Goal: Task Accomplishment & Management: Manage account settings

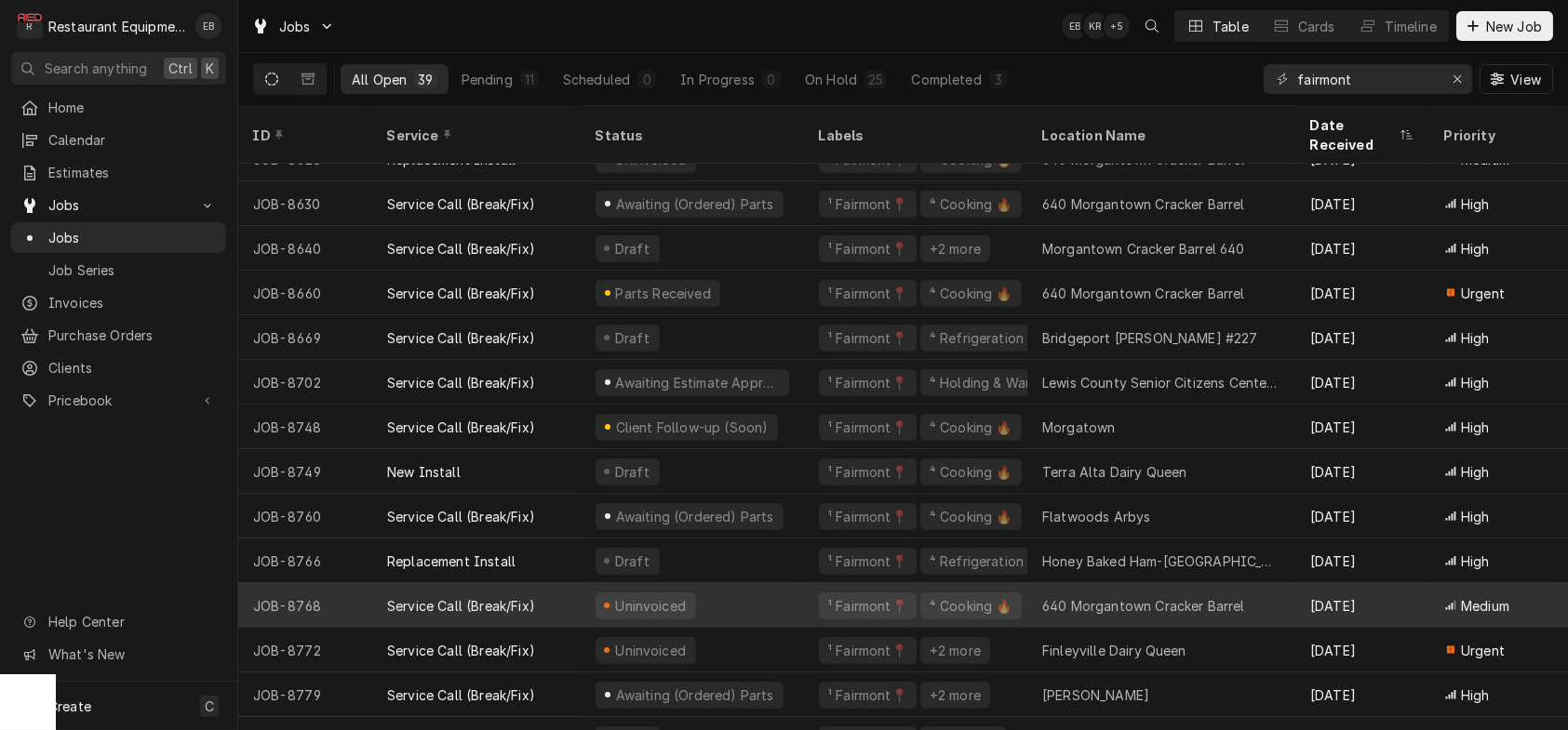
scroll to position [1189, 0]
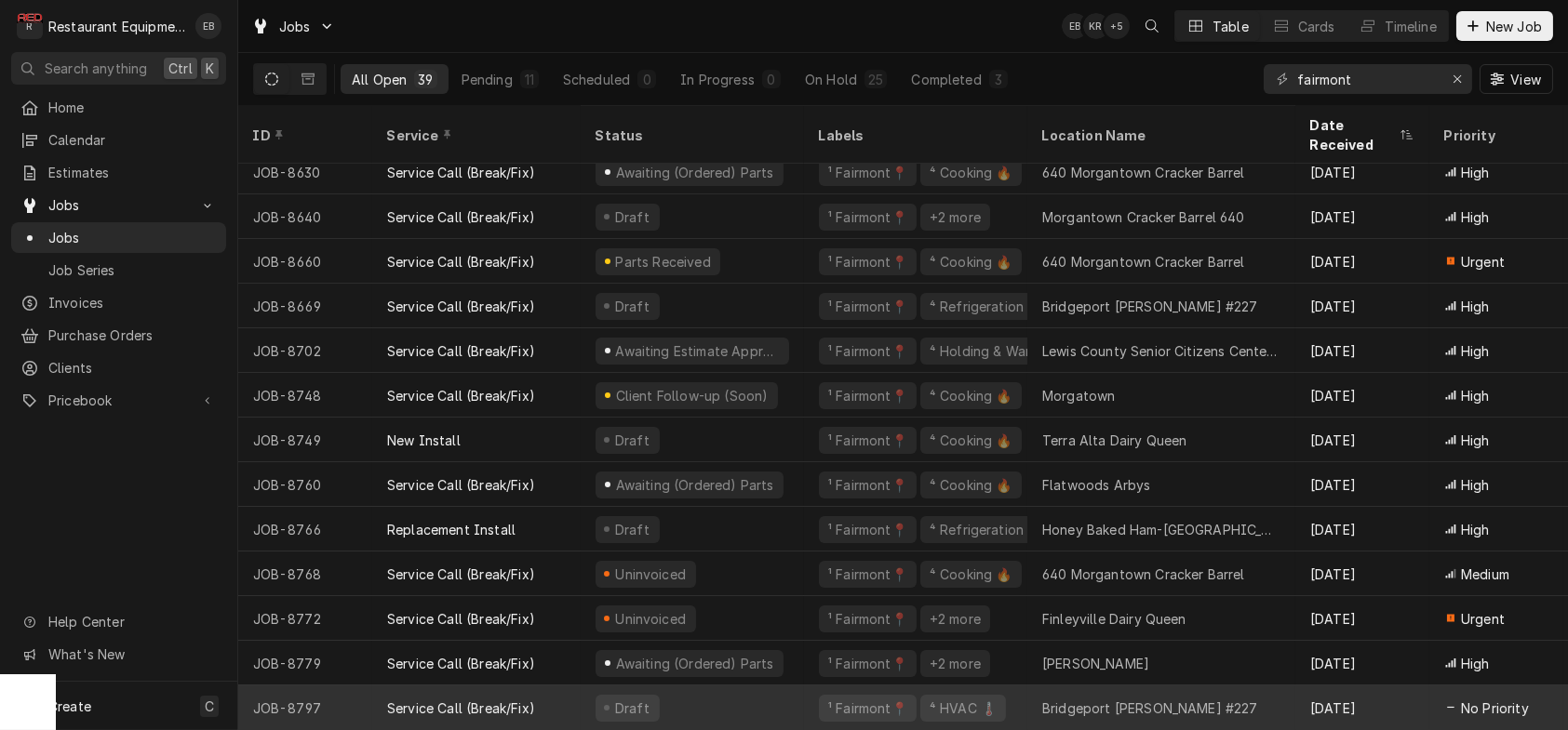
click at [721, 690] on div "Draft" at bounding box center [692, 708] width 224 height 45
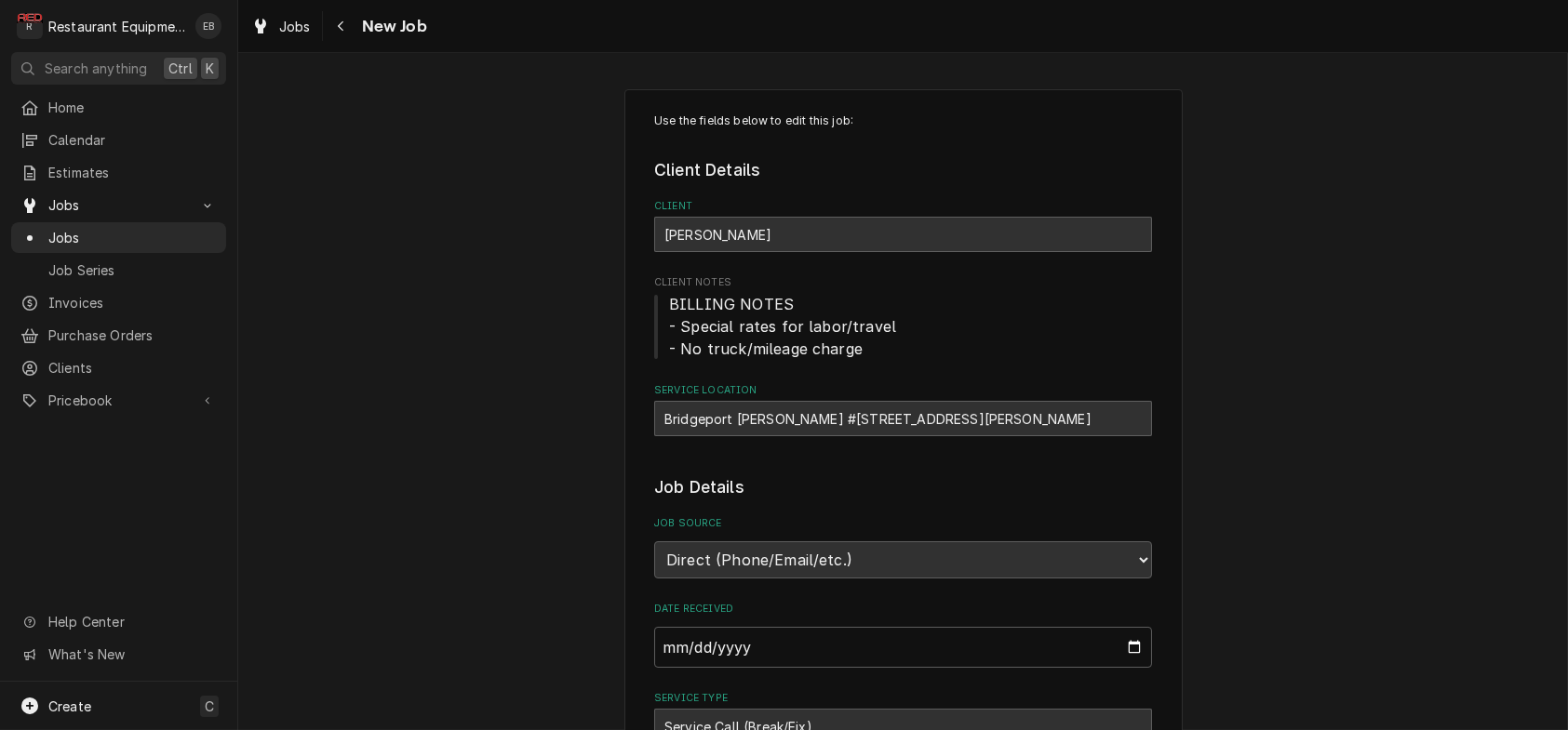
type textarea "x"
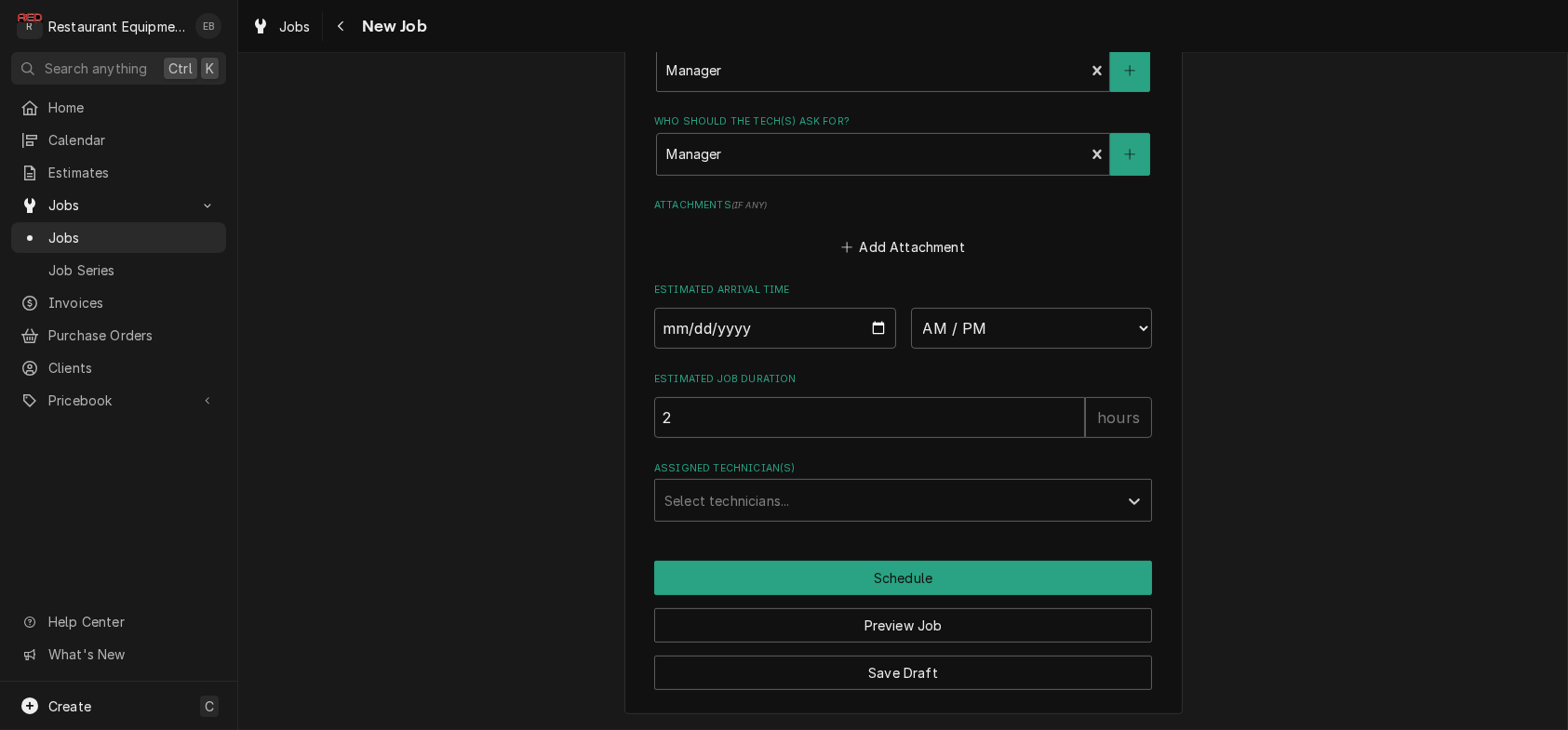
scroll to position [1756, 0]
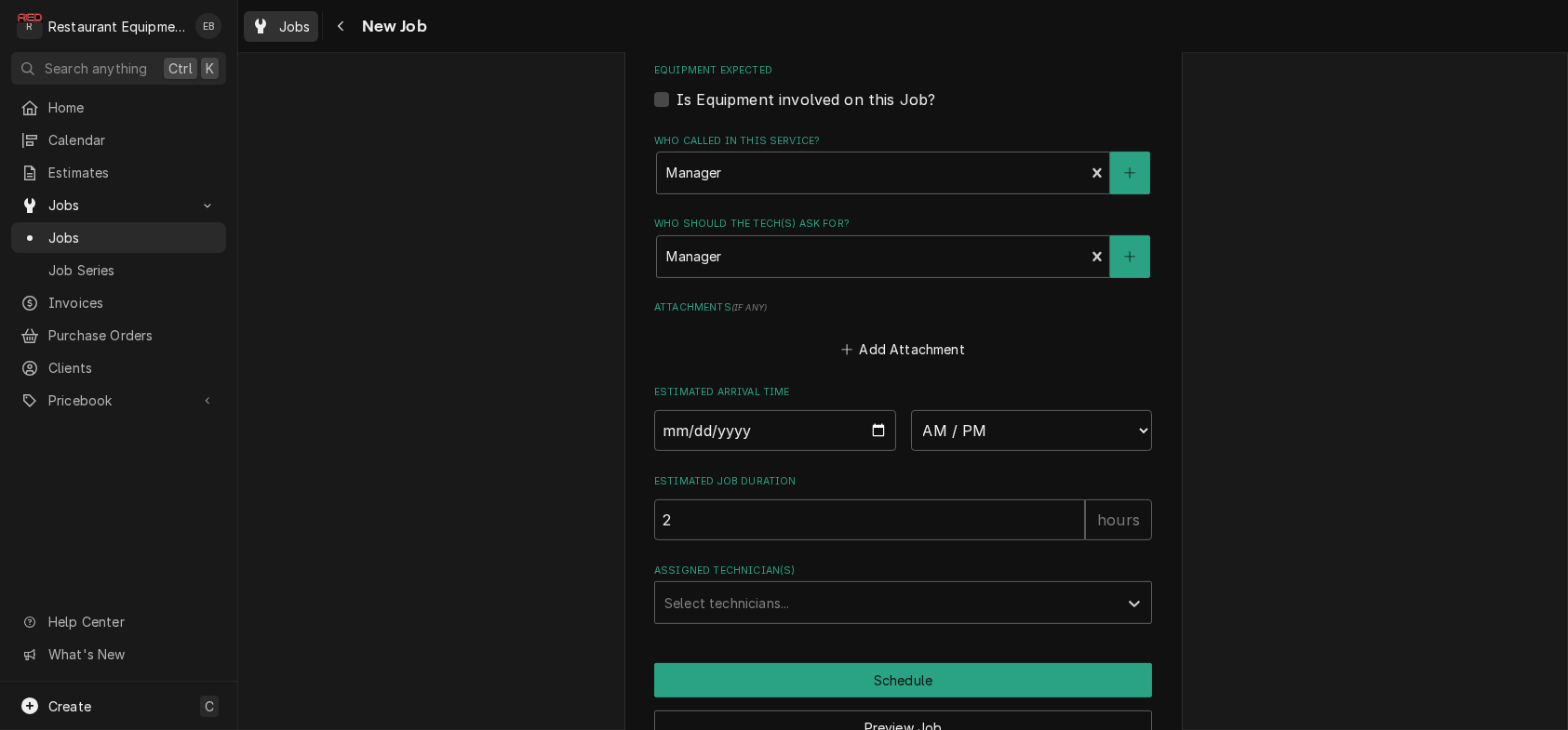
click at [275, 40] on link "Jobs" at bounding box center [281, 27] width 75 height 31
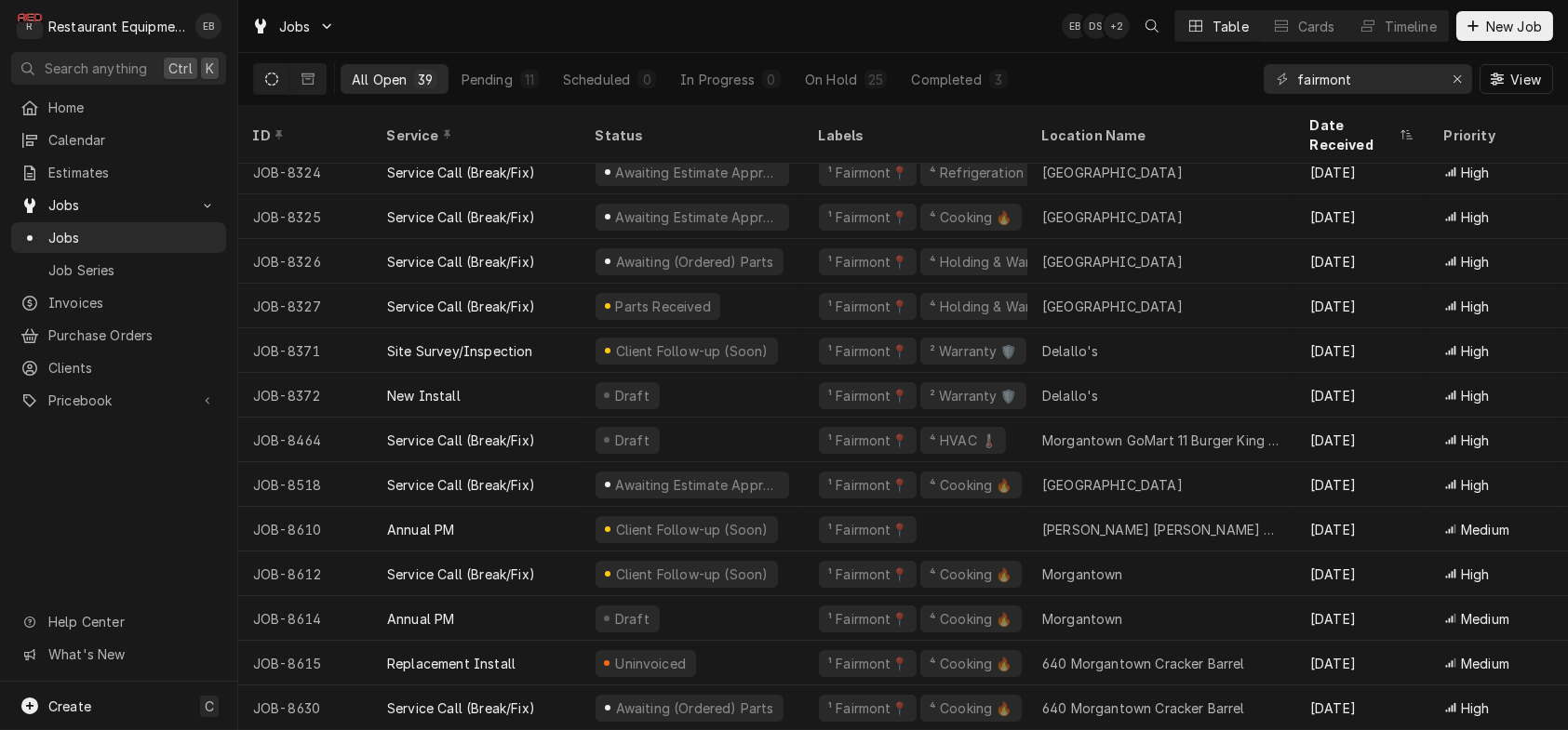
scroll to position [502, 0]
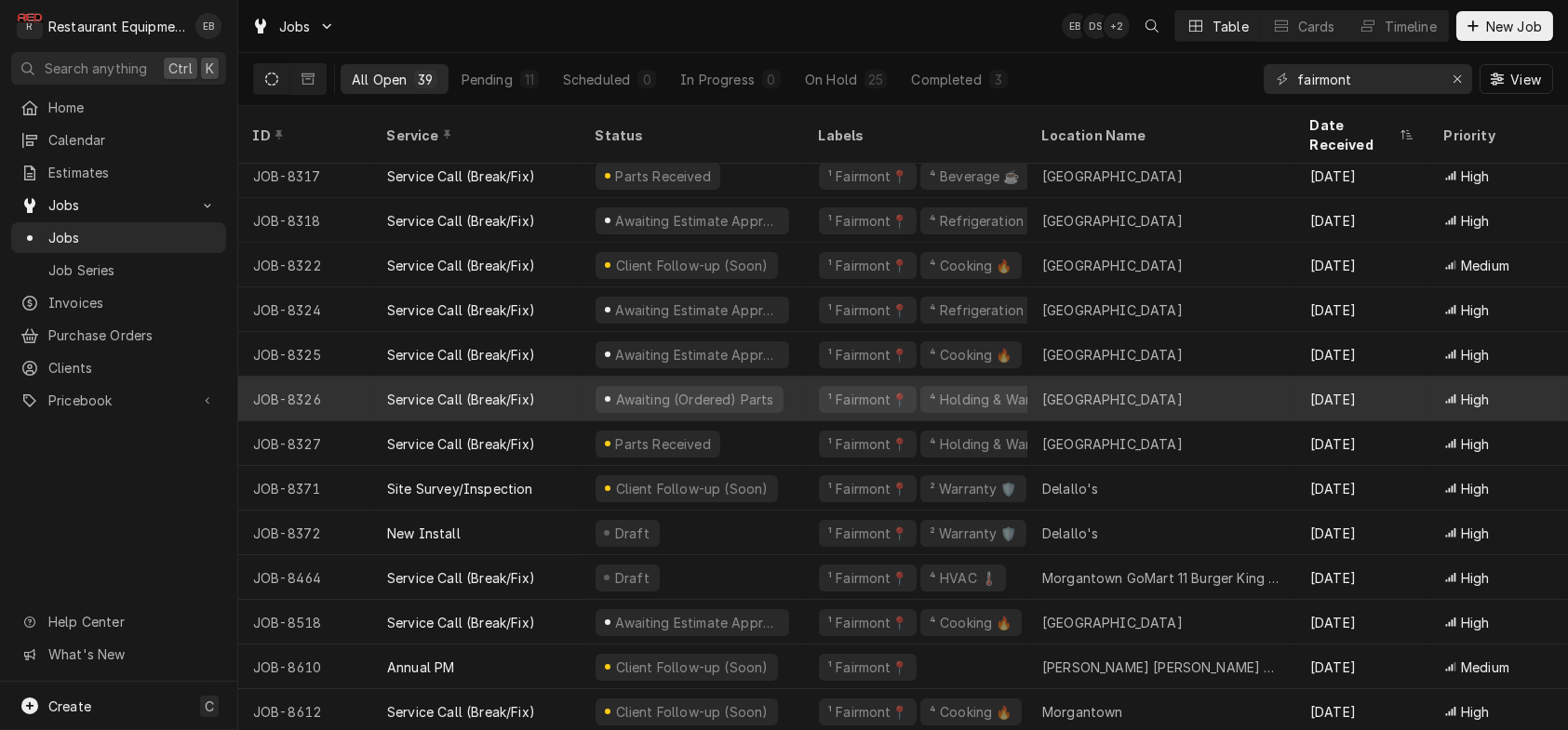
click at [577, 391] on div "Service Call (Break/Fix)" at bounding box center [476, 399] width 208 height 45
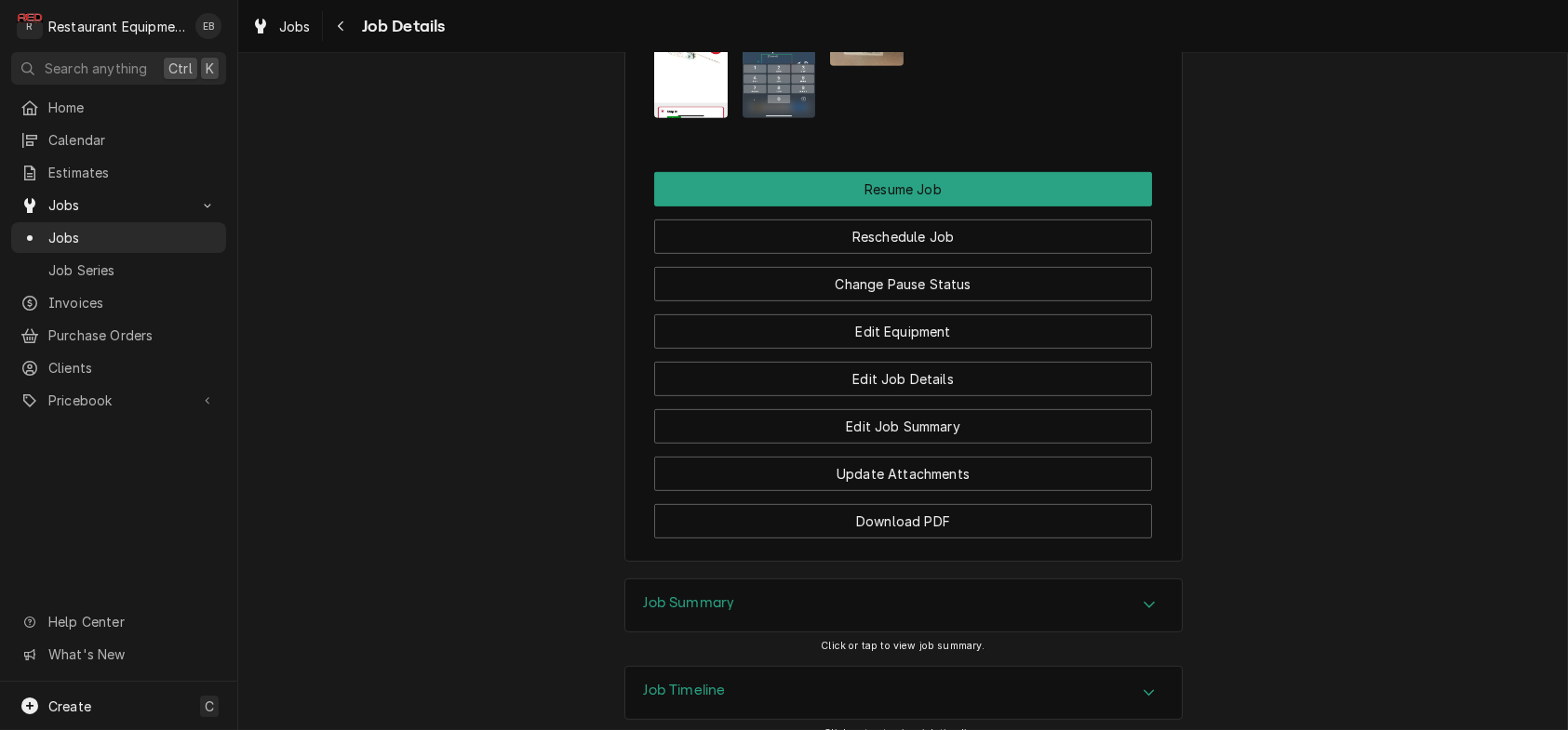
scroll to position [2108, 0]
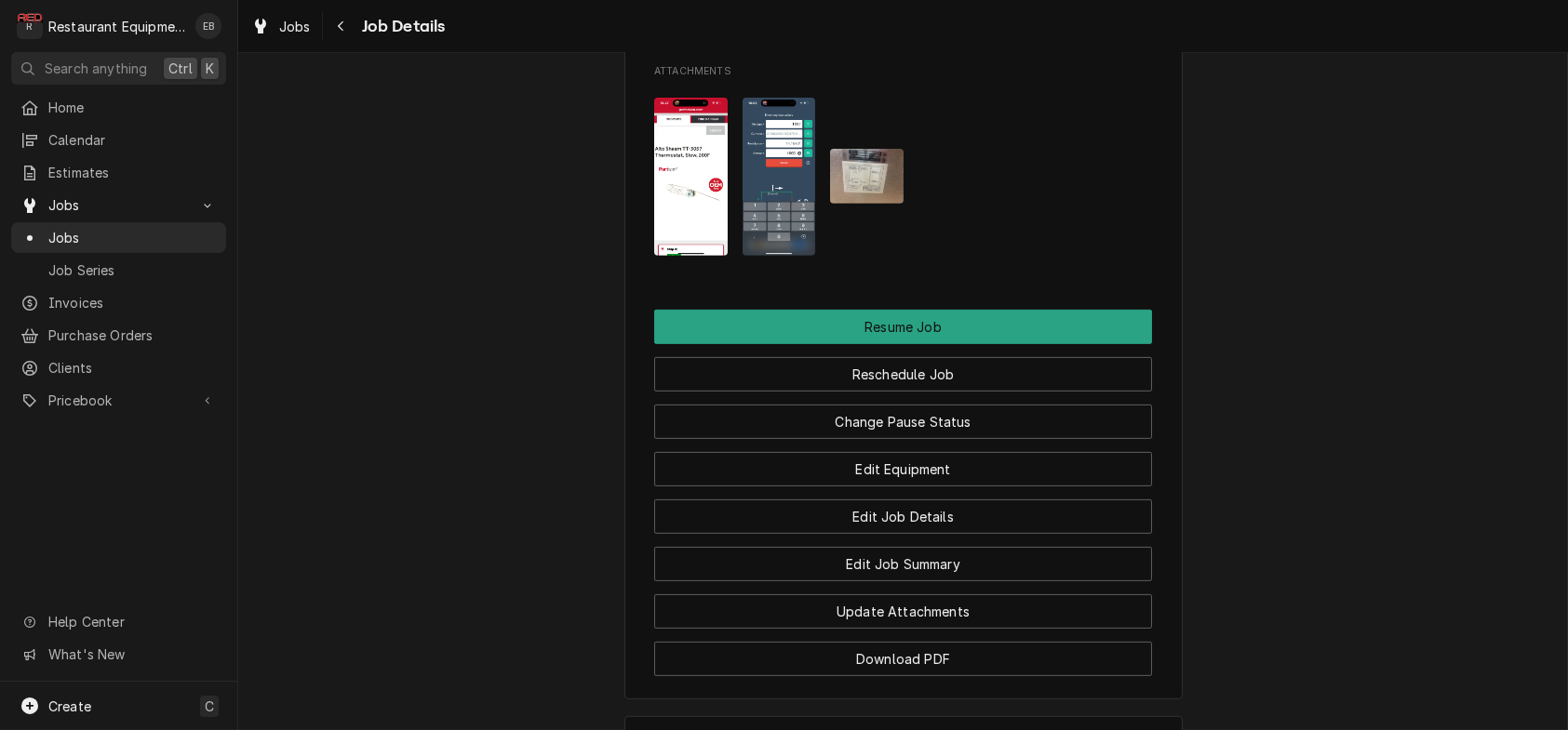
click at [972, 33] on link "Unstocked PO-235 • $672.15" at bounding box center [903, 10] width 498 height 46
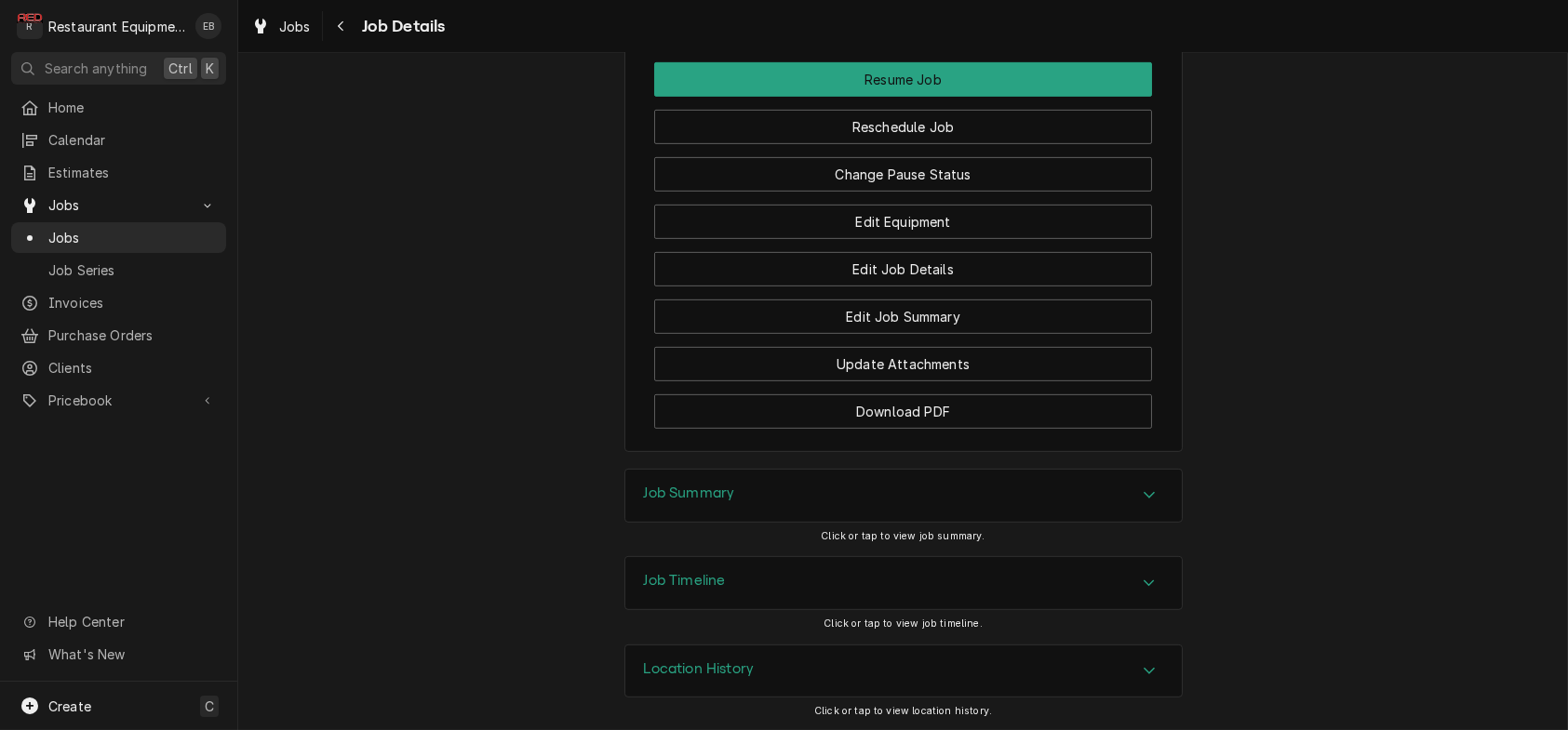
scroll to position [2357, 0]
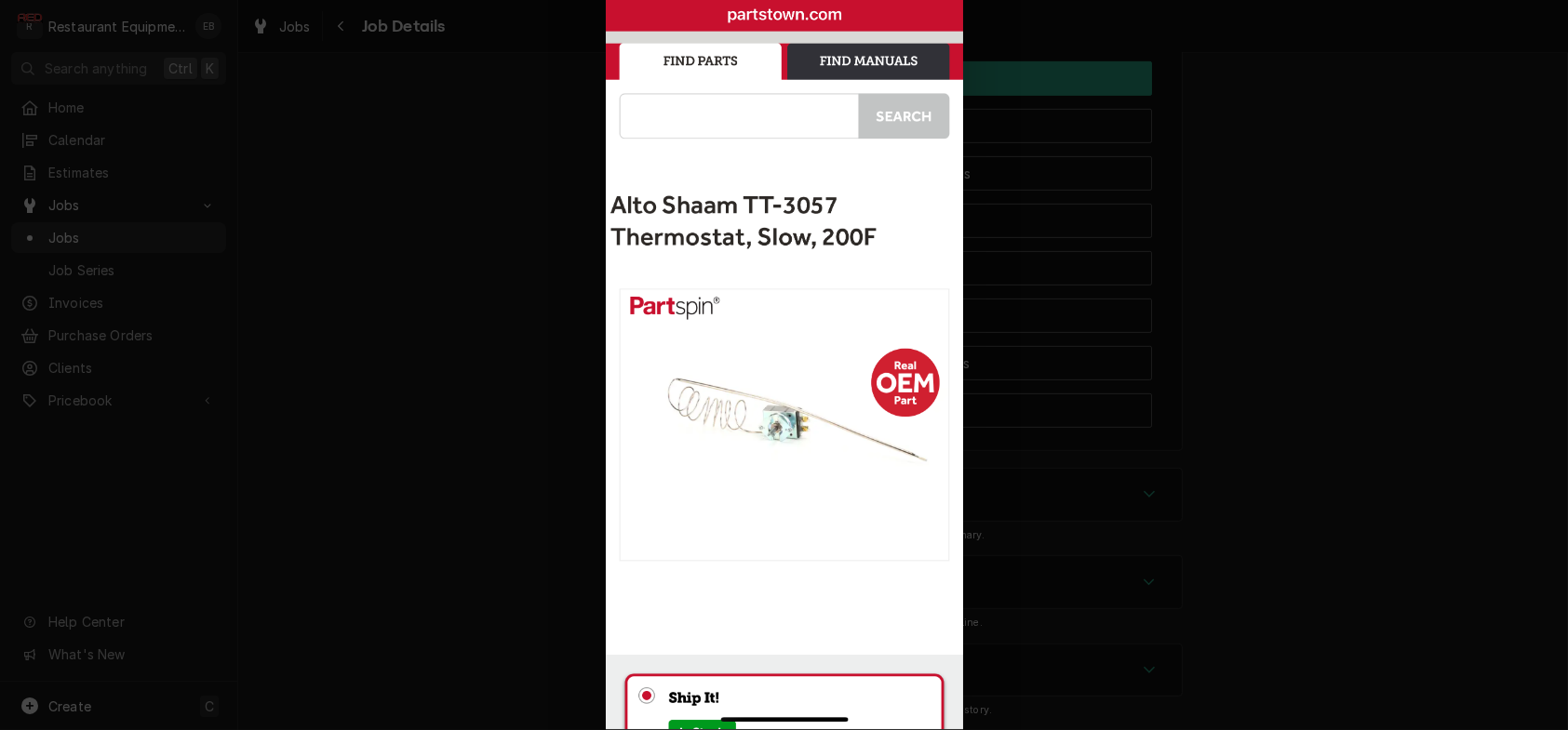
click at [1176, 254] on div at bounding box center [784, 365] width 1568 height 730
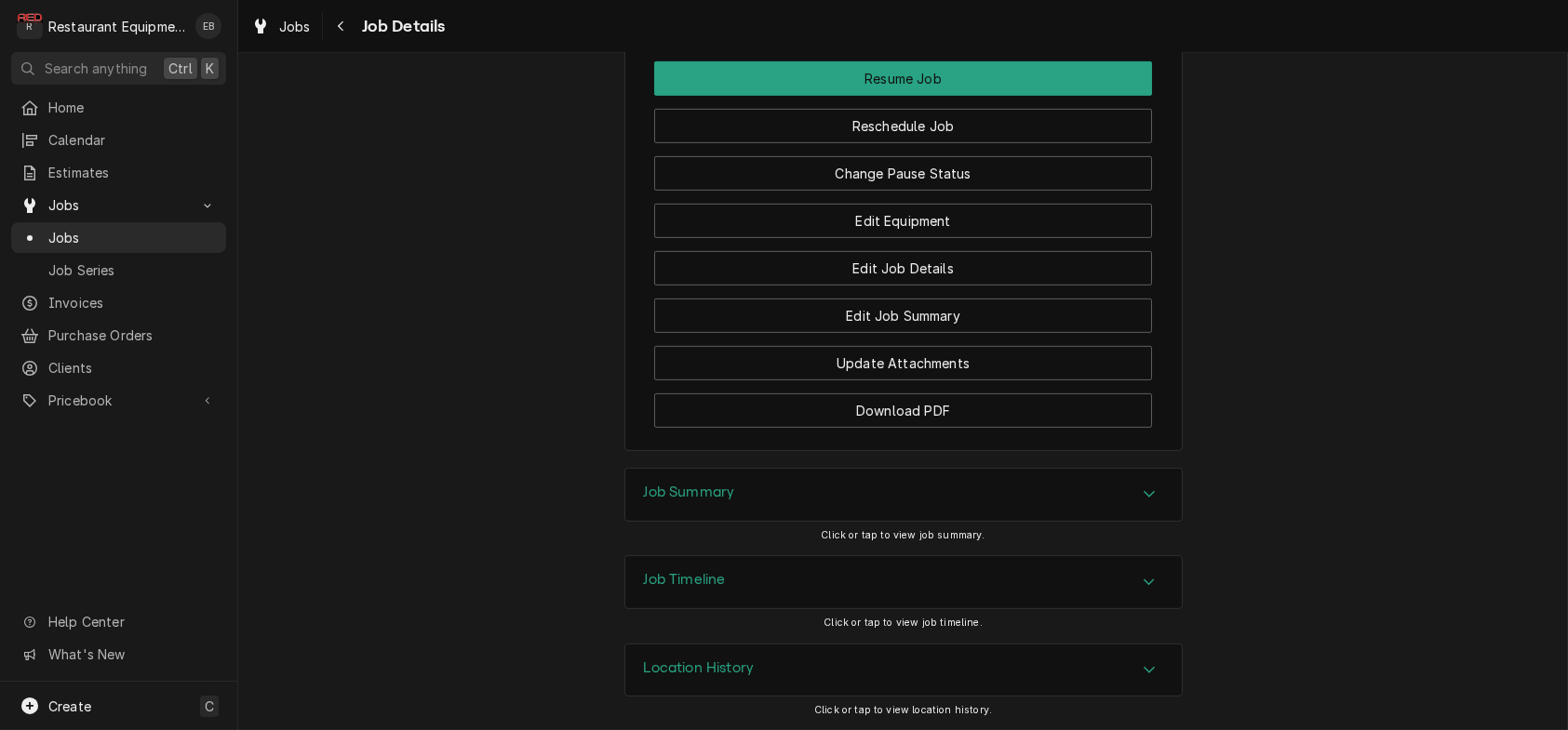
click at [307, 27] on span "Jobs" at bounding box center [294, 26] width 32 height 19
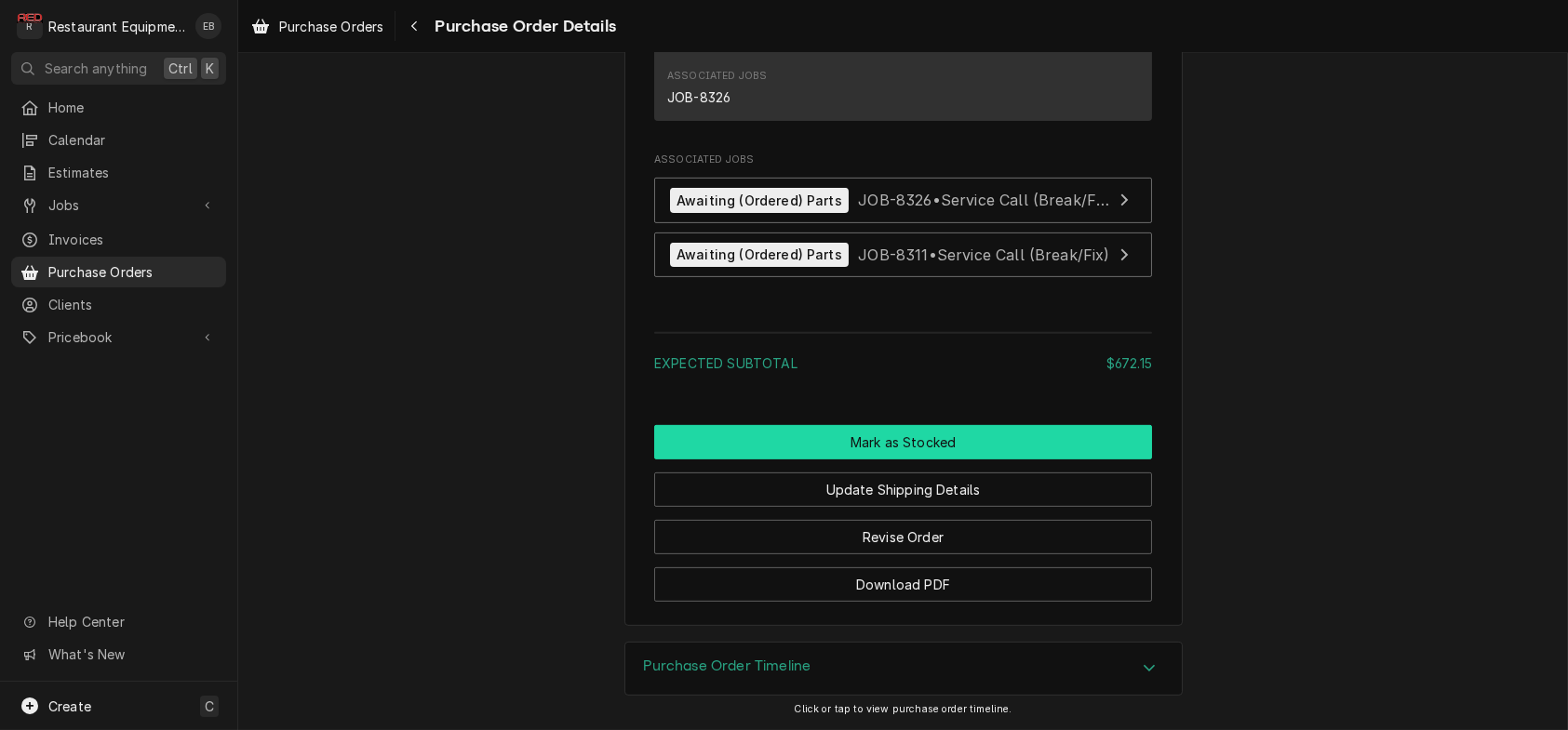
scroll to position [2151, 0]
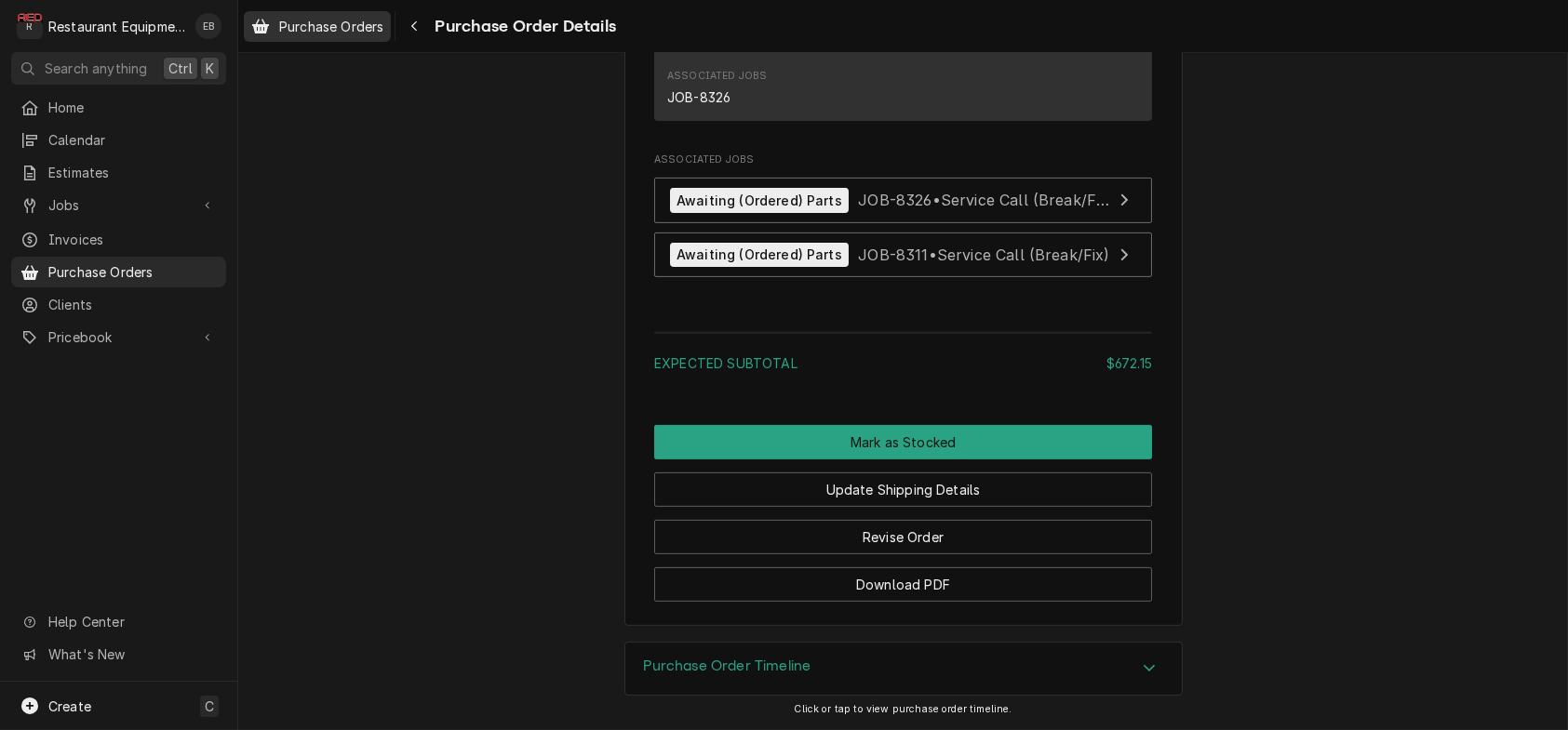
click at [353, 40] on link "Purchase Orders" at bounding box center [318, 27] width 147 height 31
